Goal: Task Accomplishment & Management: Manage account settings

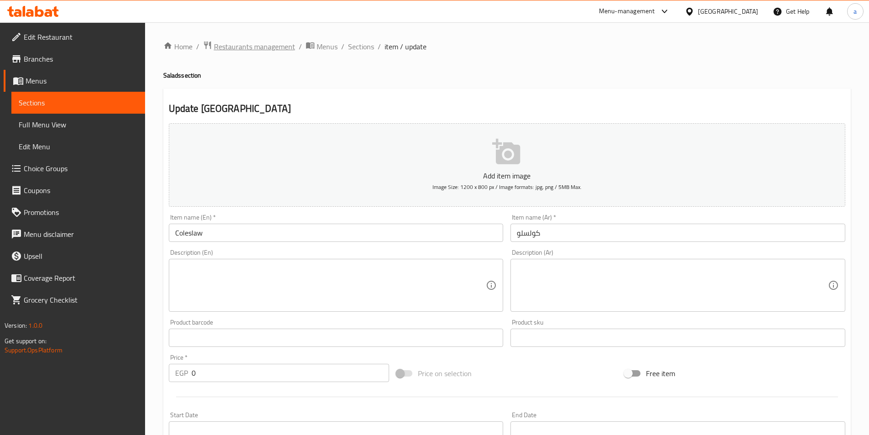
click at [252, 47] on span "Restaurants management" at bounding box center [254, 46] width 81 height 11
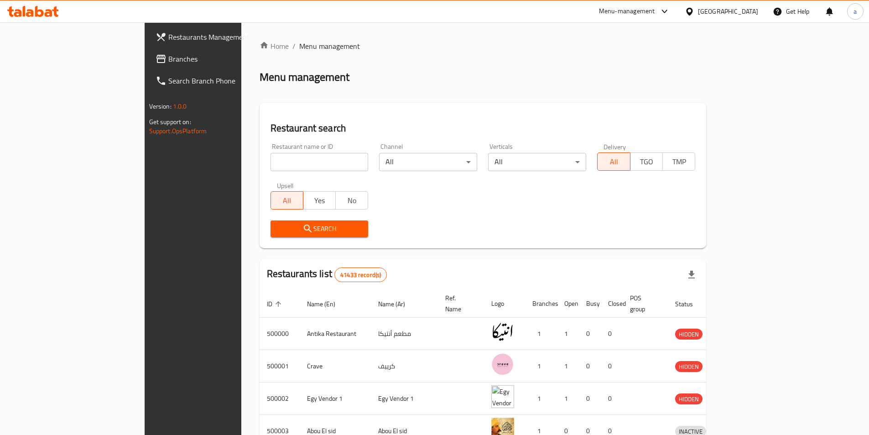
click at [168, 60] on span "Branches" at bounding box center [225, 58] width 114 height 11
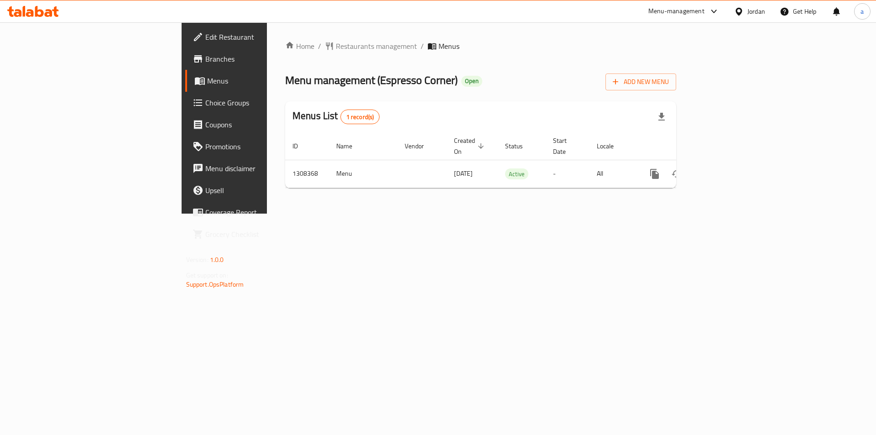
click at [205, 99] on span "Choice Groups" at bounding box center [262, 102] width 115 height 11
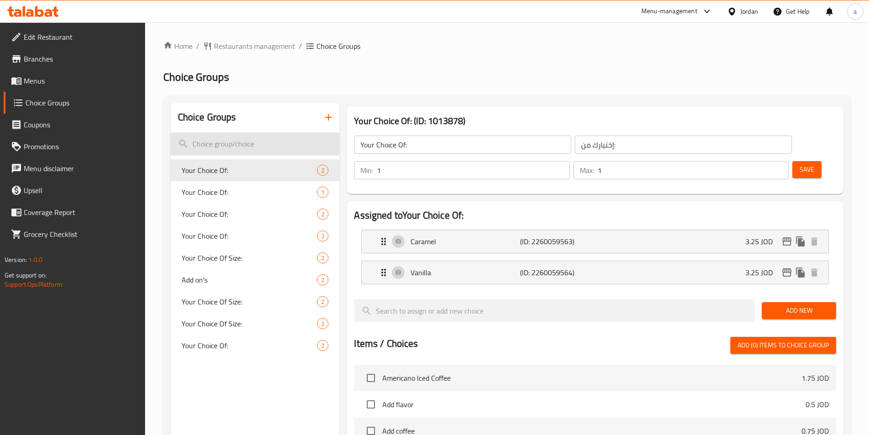
click at [264, 141] on input "search" at bounding box center [255, 143] width 169 height 23
paste input "Changes of Flavor"
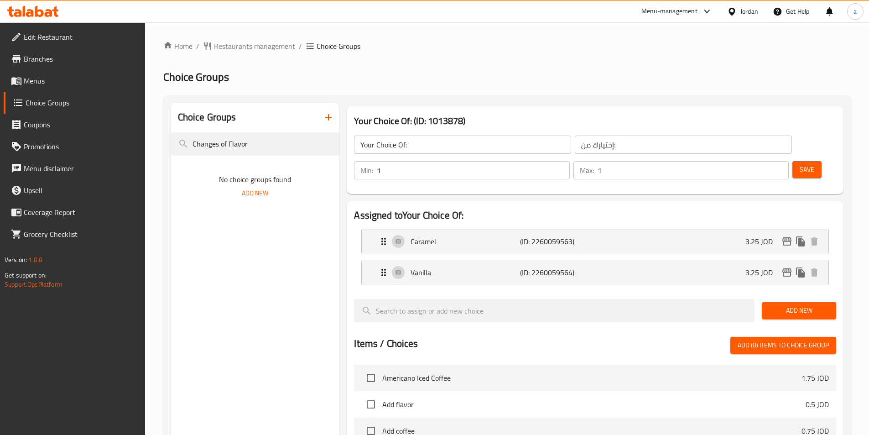
type input "Changes of Flavor"
click at [103, 46] on link "Edit Restaurant" at bounding box center [74, 37] width 141 height 22
